Goal: Task Accomplishment & Management: Manage account settings

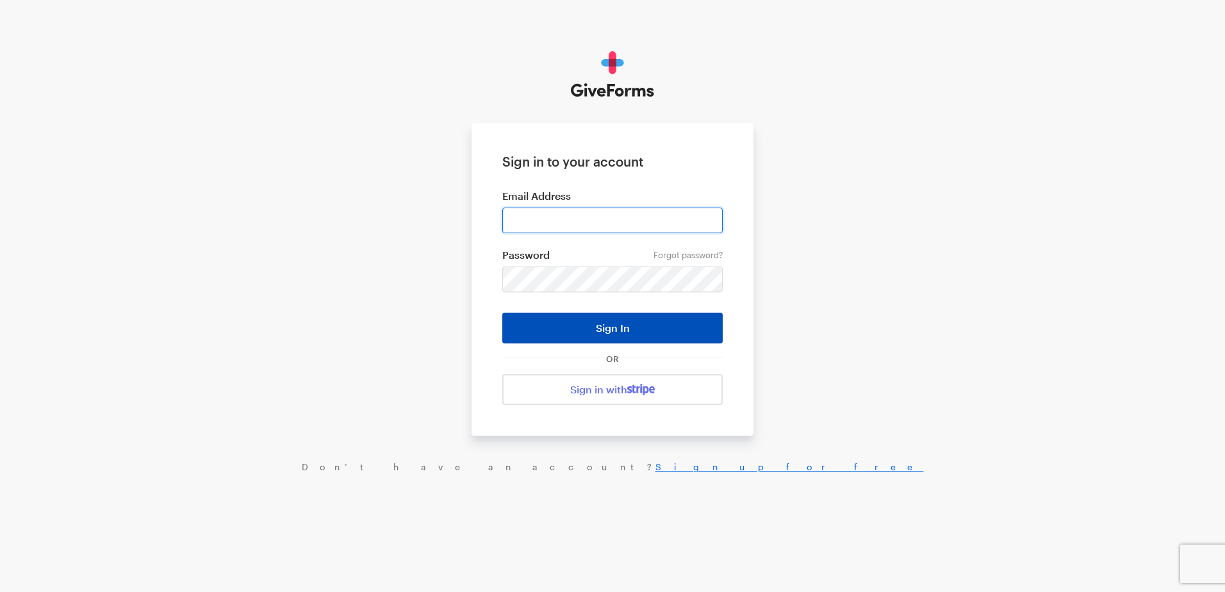
type input "ckim@brightfocus.org"
click at [615, 326] on button "Sign In" at bounding box center [612, 328] width 220 height 31
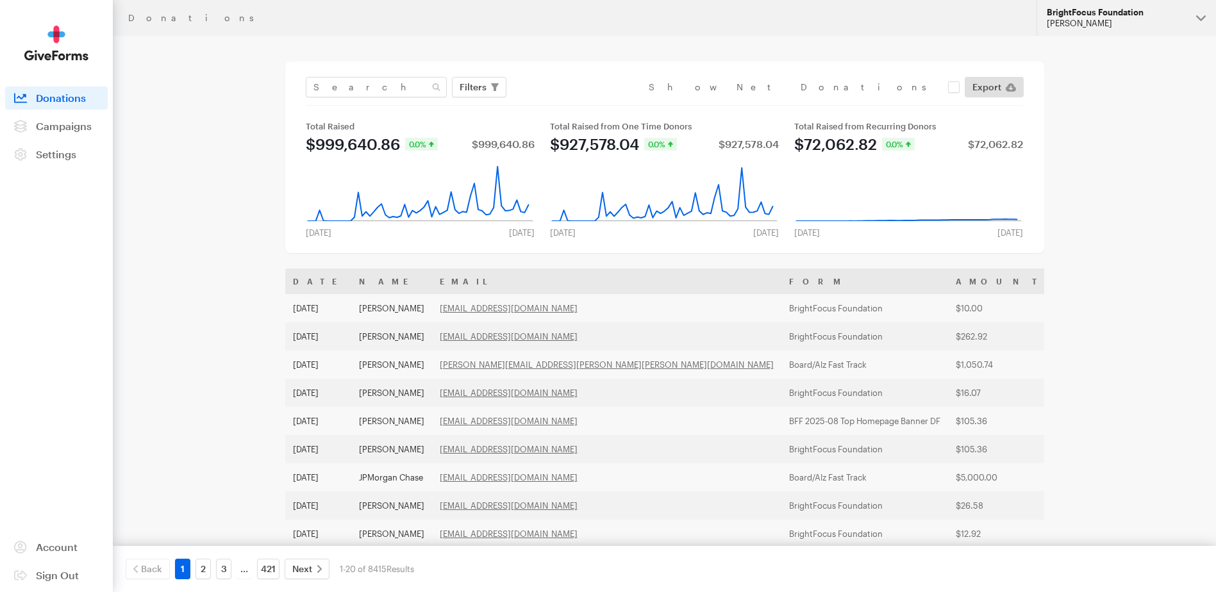
click at [1100, 24] on div "[PERSON_NAME]" at bounding box center [1116, 23] width 139 height 11
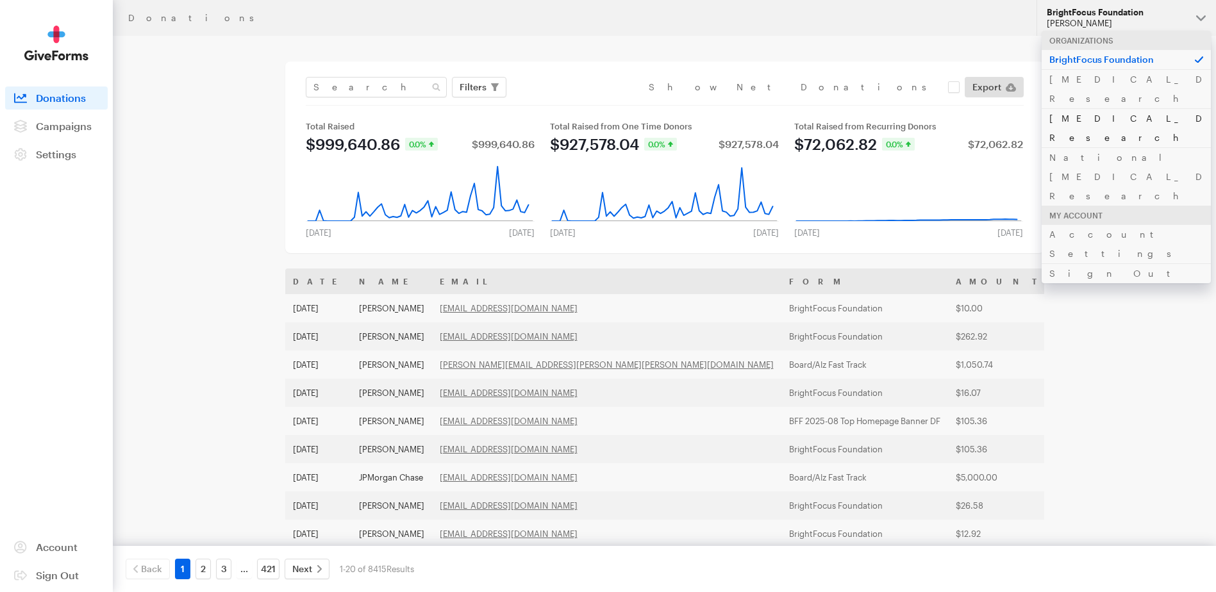
click at [1101, 108] on link "[MEDICAL_DATA] Research" at bounding box center [1125, 127] width 169 height 39
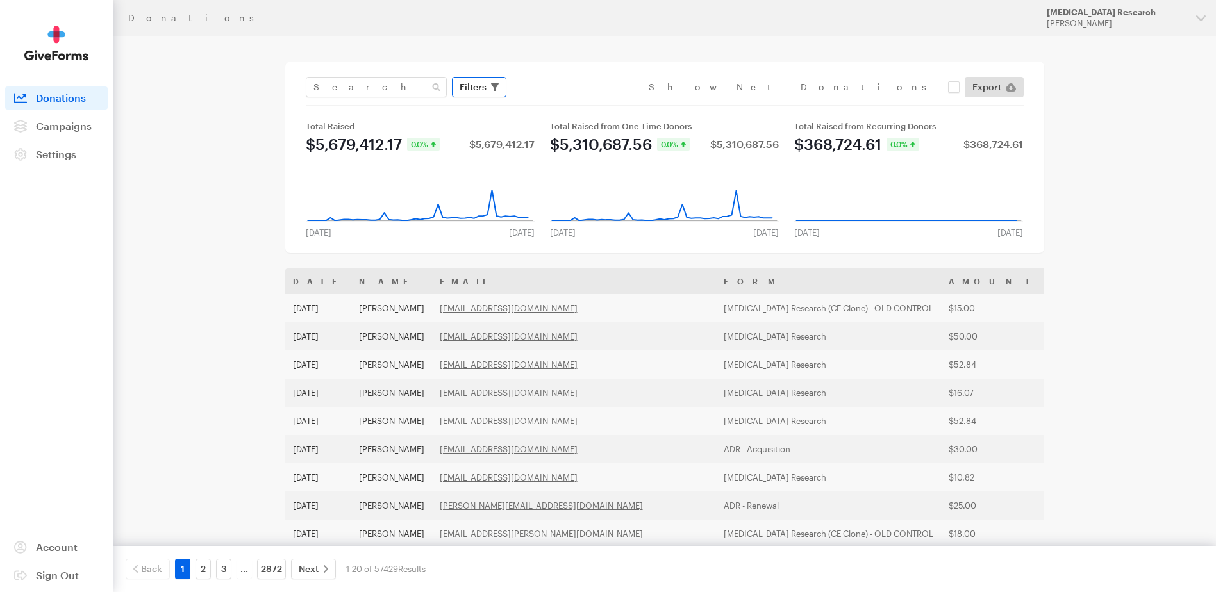
click at [497, 87] on icon "button" at bounding box center [495, 87] width 8 height 8
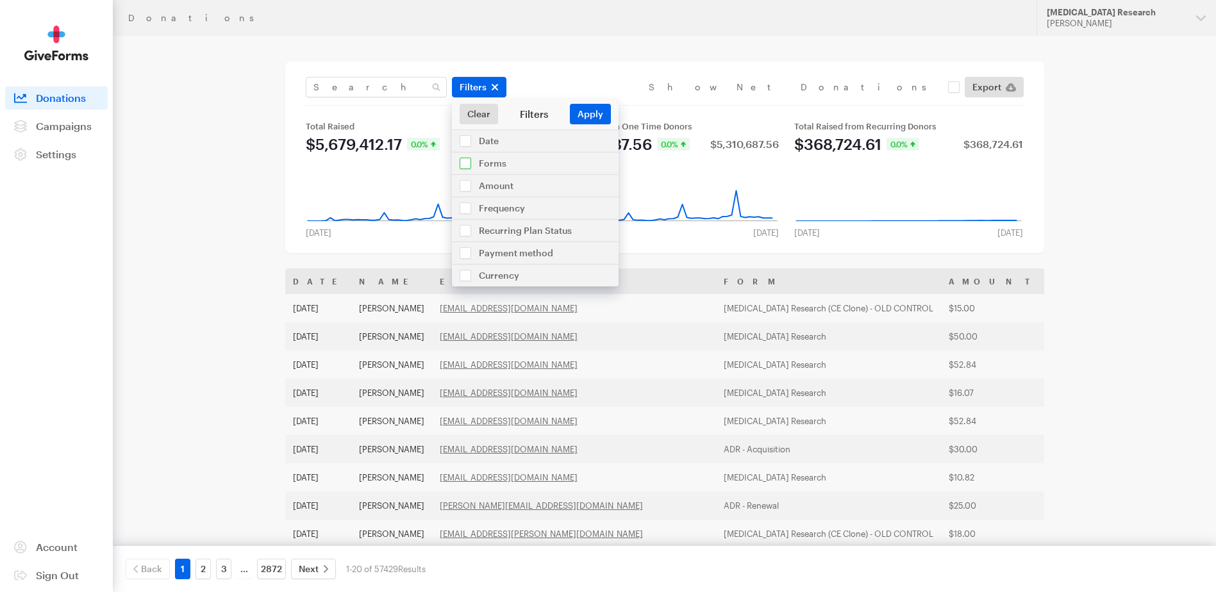
click at [468, 163] on input "checkbox" at bounding box center [535, 164] width 167 height 22
checkbox input "true"
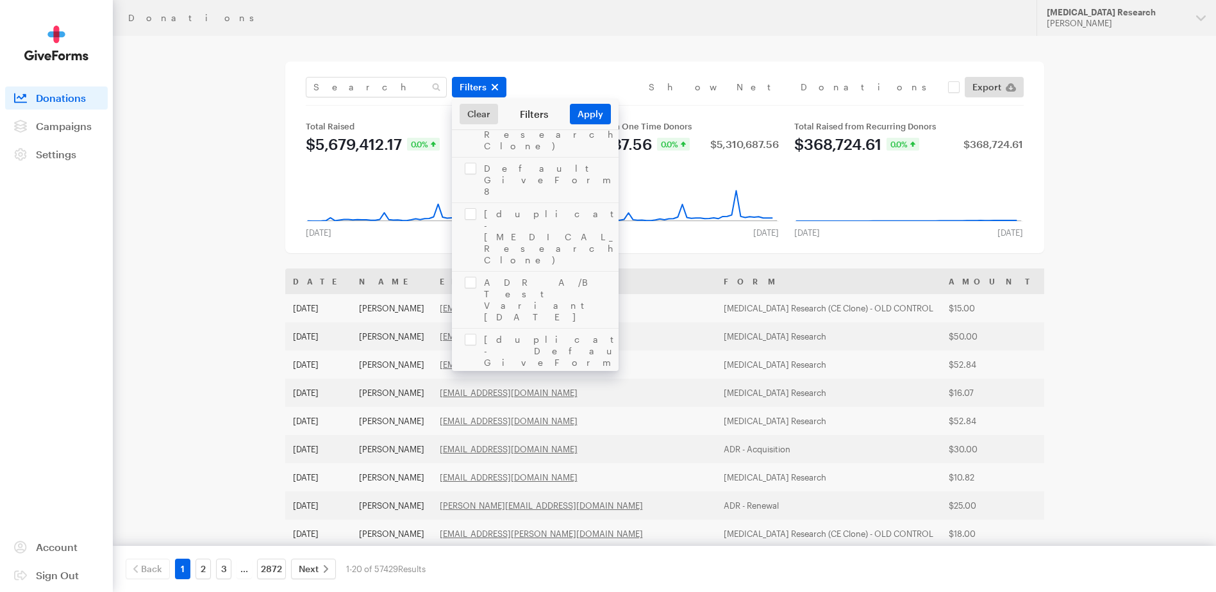
scroll to position [1346, 0]
checkbox input "true"
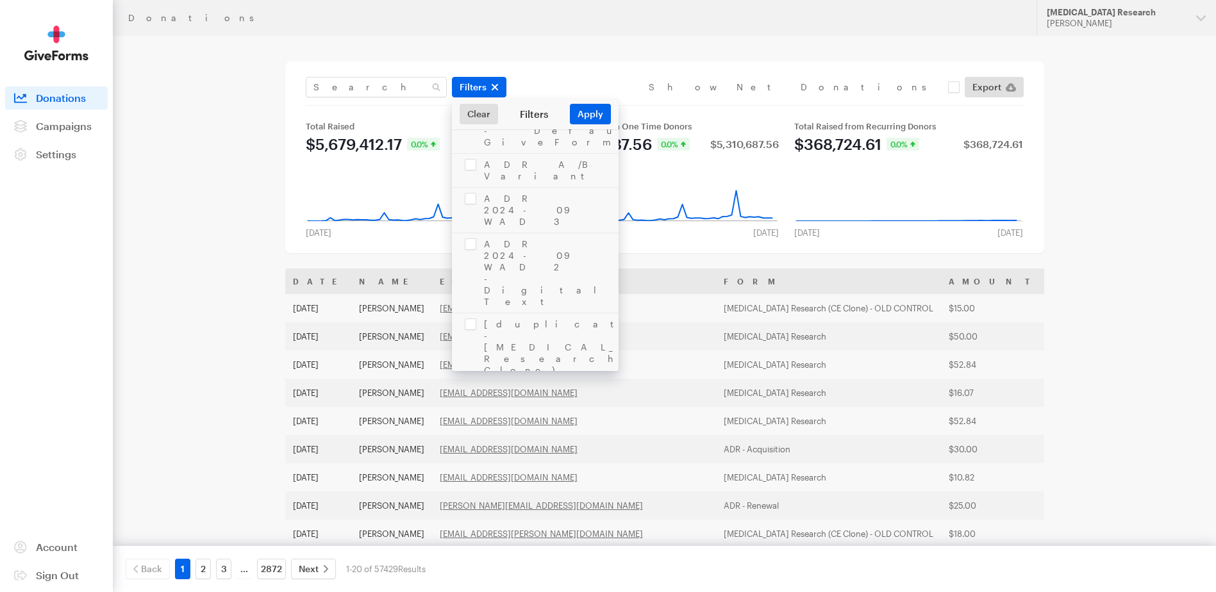
checkbox input "true"
click at [585, 113] on button "Apply" at bounding box center [590, 114] width 41 height 21
